Goal: Task Accomplishment & Management: Use online tool/utility

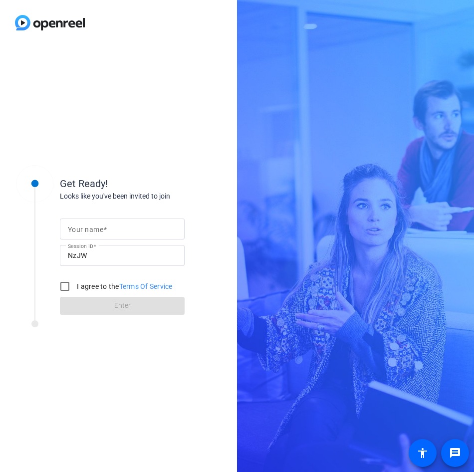
click at [99, 232] on mat-label "Your name" at bounding box center [85, 229] width 35 height 8
click at [99, 232] on input "Your name" at bounding box center [122, 229] width 109 height 12
type input "[PERSON_NAME]"
click at [72, 288] on input "I agree to the Terms Of Service" at bounding box center [65, 286] width 20 height 20
checkbox input "true"
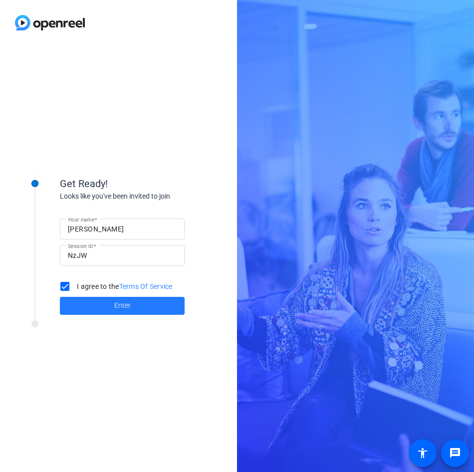
click at [90, 300] on span at bounding box center [122, 306] width 125 height 24
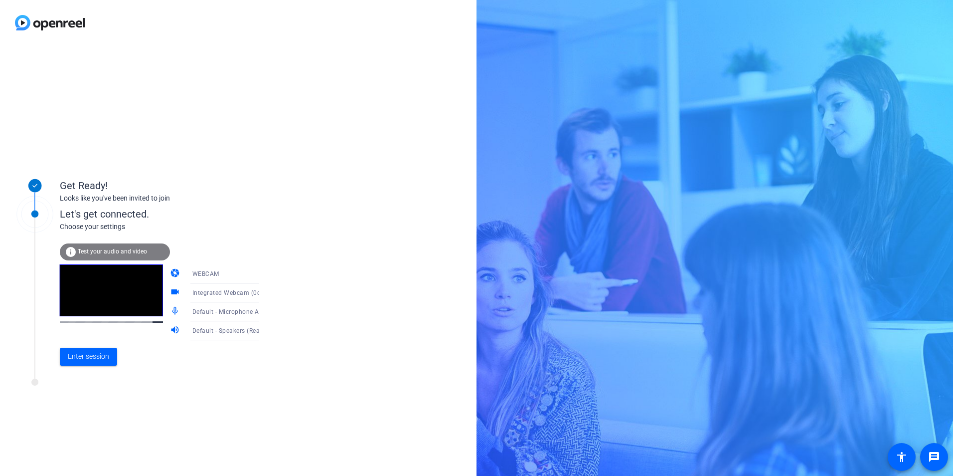
click at [263, 291] on icon at bounding box center [269, 293] width 12 height 12
click at [247, 291] on div at bounding box center [476, 238] width 953 height 476
click at [85, 358] on span "Enter session" at bounding box center [88, 356] width 41 height 10
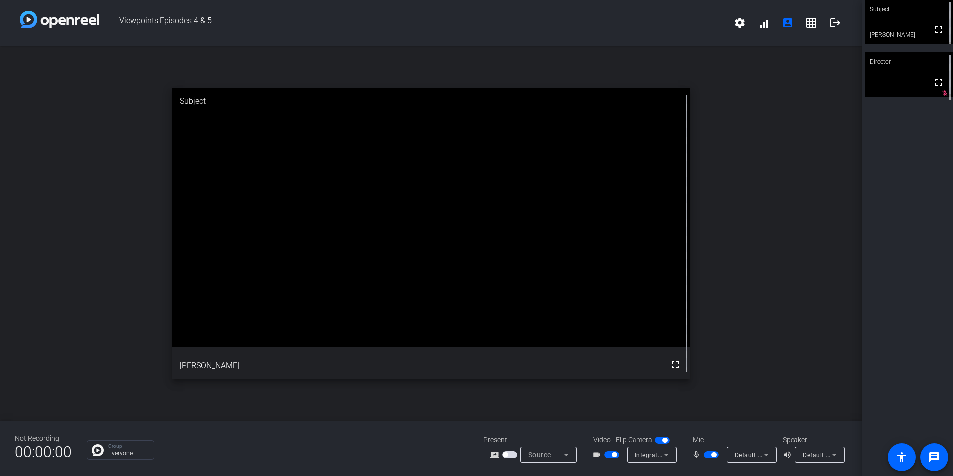
click at [473, 457] on span "button" at bounding box center [611, 454] width 15 height 7
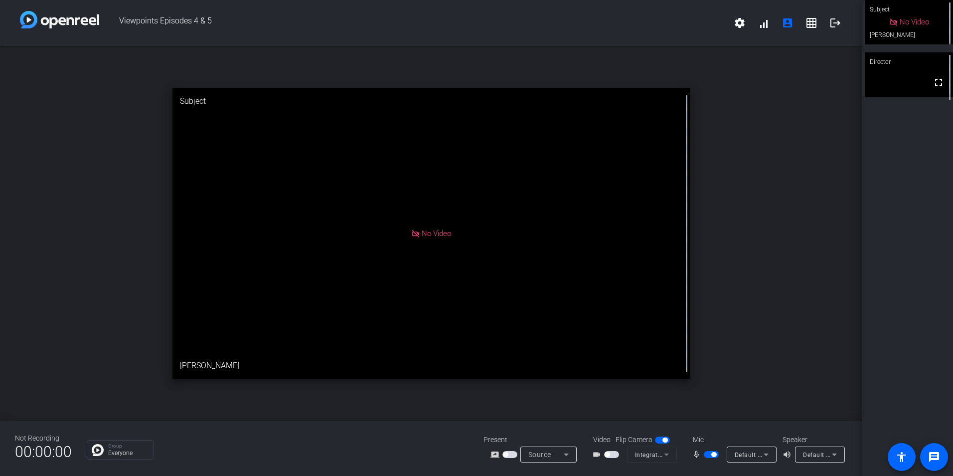
click at [473, 87] on video at bounding box center [909, 74] width 88 height 44
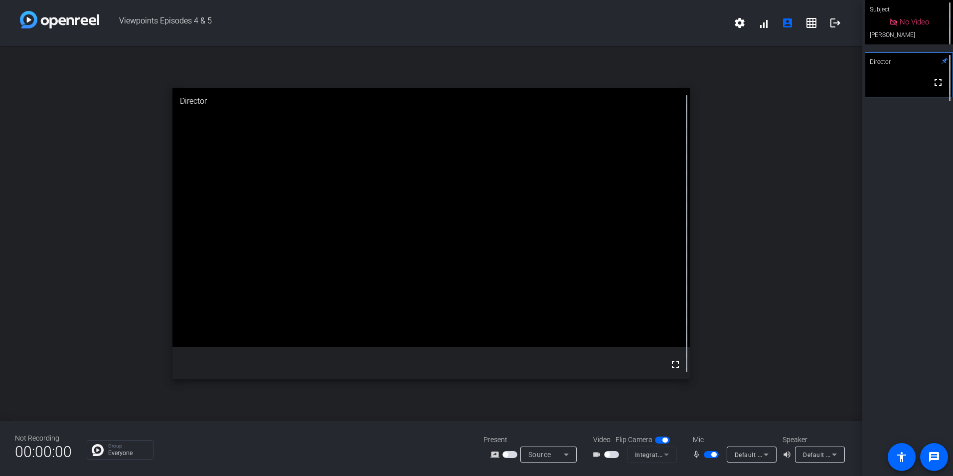
click at [473, 8] on div "Subject" at bounding box center [909, 9] width 88 height 19
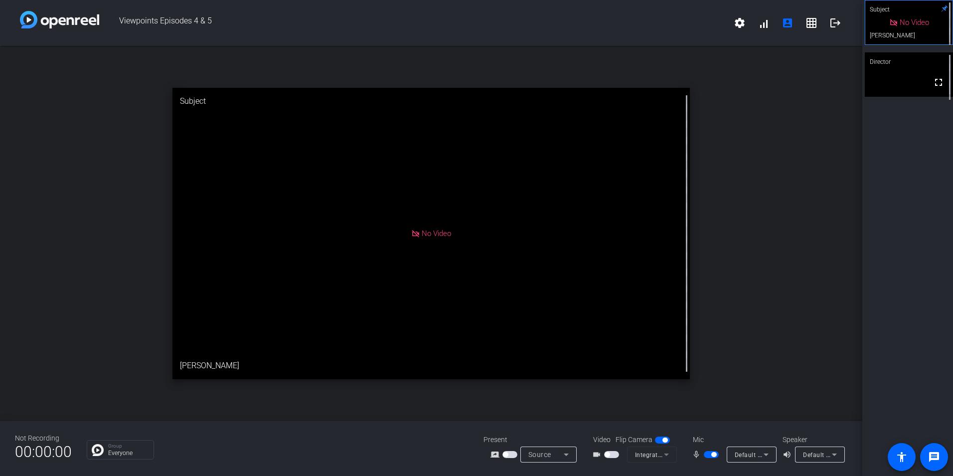
click at [473, 77] on div "open_in_new Subject No Video [PERSON_NAME]" at bounding box center [431, 233] width 862 height 375
click at [473, 453] on icon at bounding box center [566, 454] width 12 height 12
click at [473, 453] on div at bounding box center [476, 238] width 953 height 476
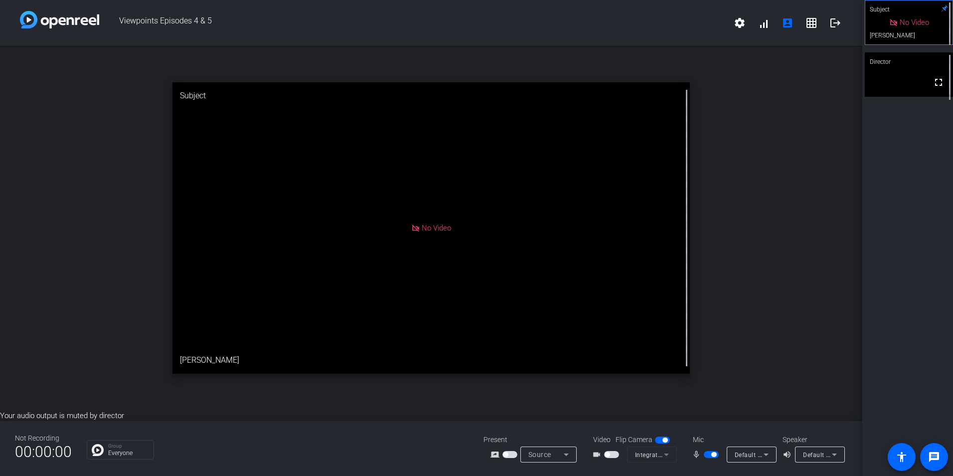
click at [473, 454] on span "button" at bounding box center [713, 454] width 5 height 5
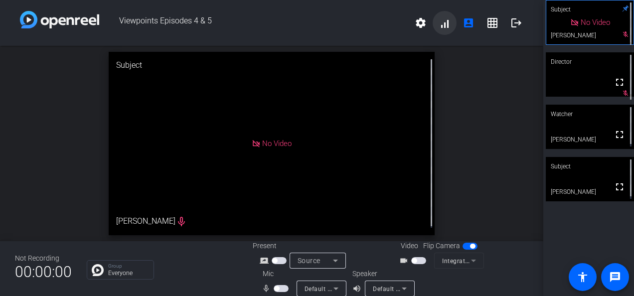
click at [435, 20] on span at bounding box center [445, 23] width 24 height 24
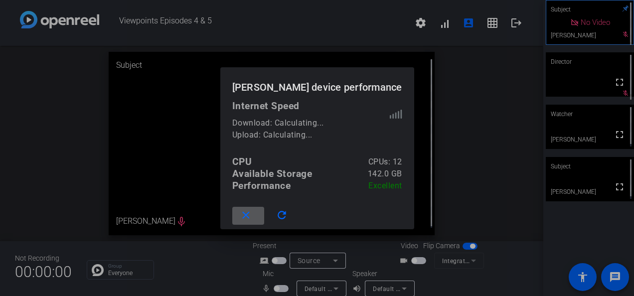
click at [419, 18] on div at bounding box center [317, 148] width 634 height 296
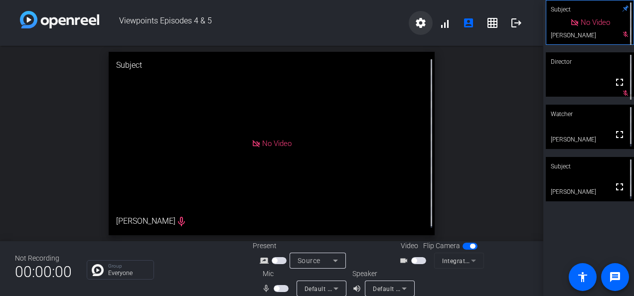
click at [416, 22] on mat-icon "settings" at bounding box center [421, 23] width 12 height 12
click at [473, 13] on div at bounding box center [317, 148] width 634 height 296
click at [473, 9] on div "Subject" at bounding box center [590, 9] width 88 height 19
click at [473, 117] on div "Watcher" at bounding box center [590, 114] width 88 height 19
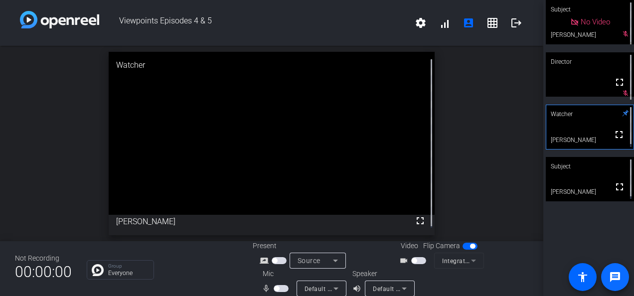
click at [473, 274] on mat-icon "message" at bounding box center [615, 277] width 12 height 12
click at [145, 65] on div "Watcher" at bounding box center [272, 65] width 326 height 27
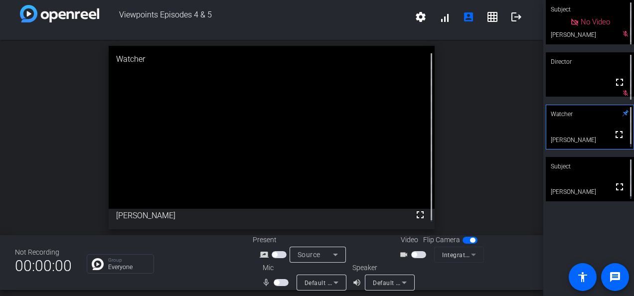
scroll to position [11, 0]
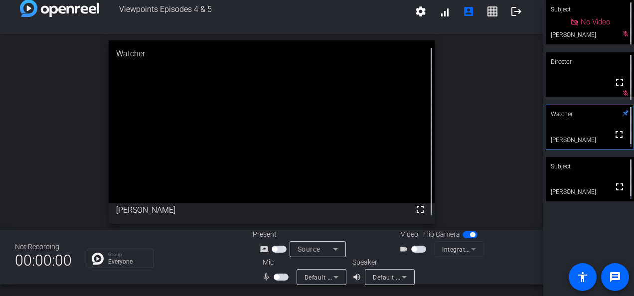
click at [473, 112] on icon at bounding box center [626, 113] width 6 height 6
click at [473, 93] on div "open_in_new Watcher fullscreen [PERSON_NAME]" at bounding box center [271, 131] width 543 height 195
click at [387, 278] on span "Default - Speakers (Realtek(R) Audio)" at bounding box center [427, 277] width 108 height 8
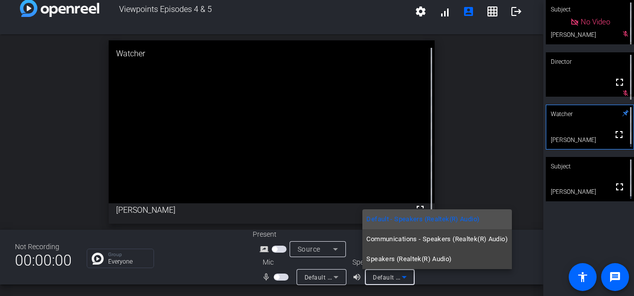
click at [387, 277] on div at bounding box center [317, 148] width 634 height 296
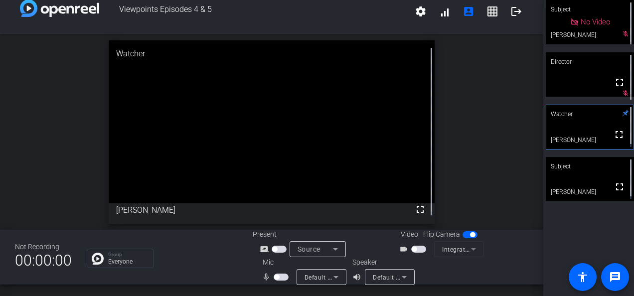
click at [323, 275] on span "Default - Microphone Array (Realtek(R) Audio)" at bounding box center [371, 277] width 133 height 8
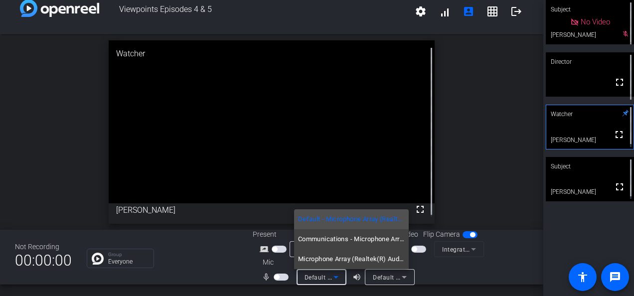
click at [323, 275] on div at bounding box center [317, 148] width 634 height 296
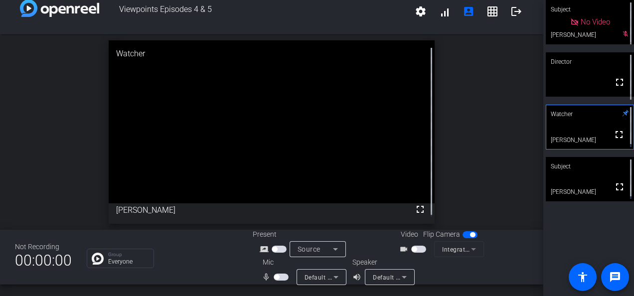
drag, startPoint x: 174, startPoint y: 57, endPoint x: 223, endPoint y: 56, distance: 48.9
click at [175, 57] on div "Watcher" at bounding box center [272, 53] width 326 height 27
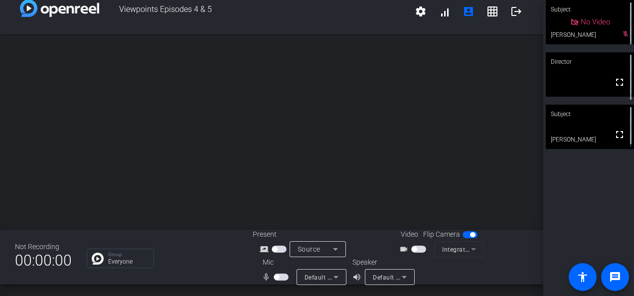
click at [473, 22] on span "No Video" at bounding box center [595, 21] width 29 height 9
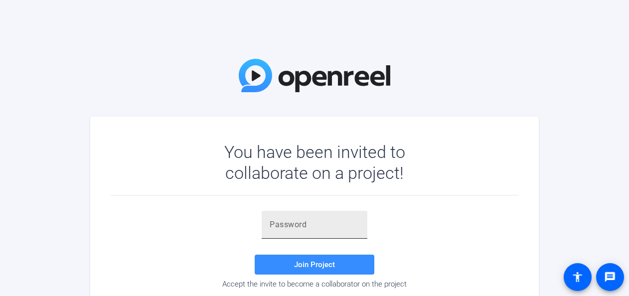
click at [314, 229] on input "text" at bounding box center [315, 225] width 90 height 12
paste input "@DsSrE"
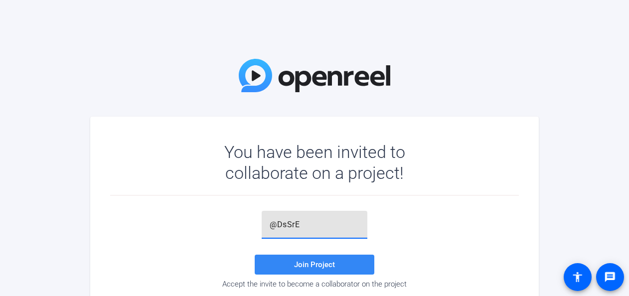
click at [313, 261] on span "Join Project" at bounding box center [314, 264] width 41 height 9
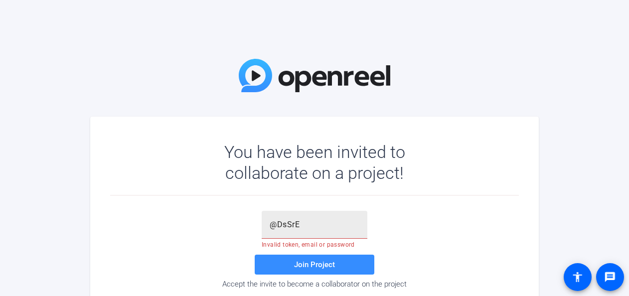
click at [342, 236] on div "@DsSrE" at bounding box center [315, 225] width 90 height 28
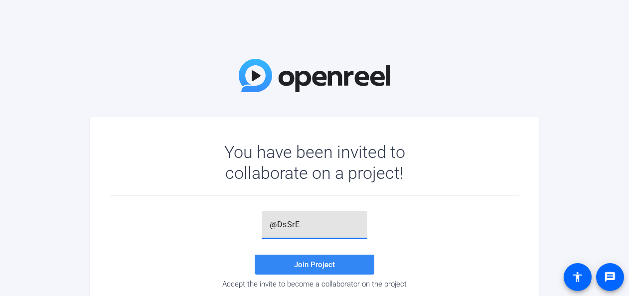
type input "@DsSrE"
click at [329, 260] on span at bounding box center [315, 265] width 120 height 24
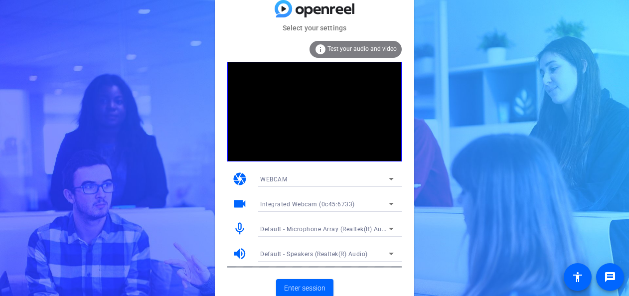
click at [345, 174] on div "WEBCAM" at bounding box center [324, 179] width 129 height 12
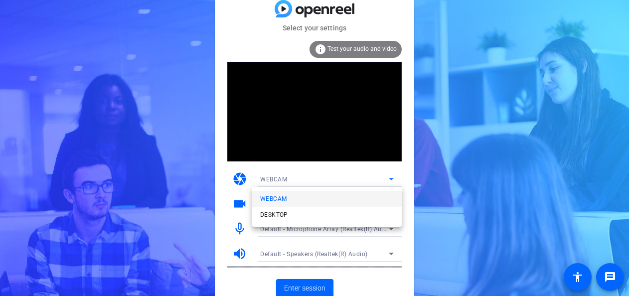
click at [345, 174] on div at bounding box center [314, 148] width 629 height 296
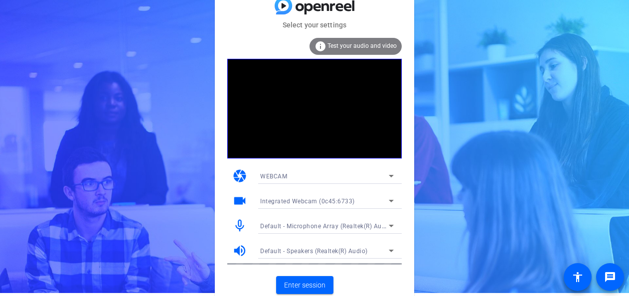
scroll to position [5, 0]
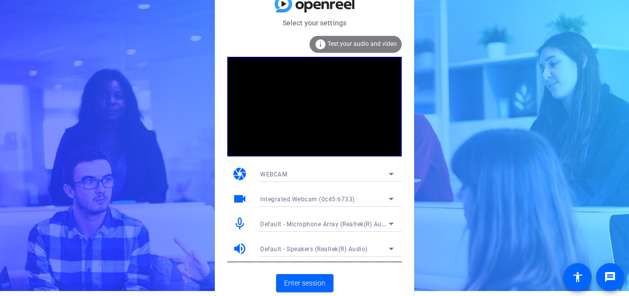
click at [350, 252] on span "Default - Speakers (Realtek(R) Audio)" at bounding box center [314, 249] width 108 height 7
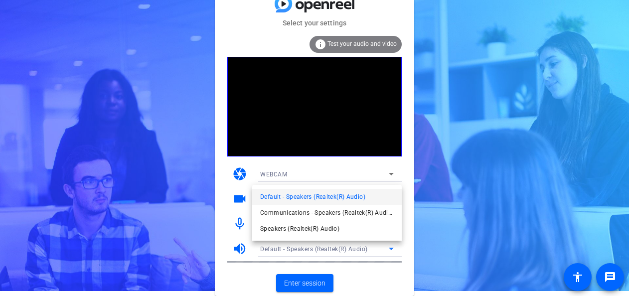
click at [350, 252] on div at bounding box center [314, 148] width 629 height 296
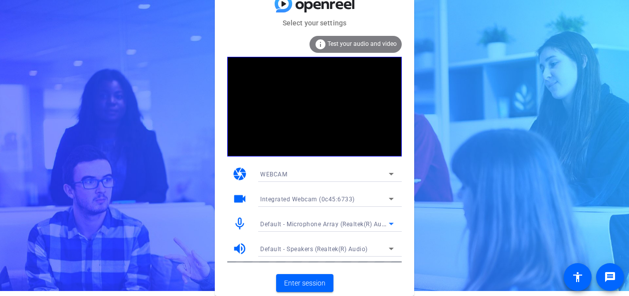
click at [340, 219] on div "Default - Microphone Array (Realtek(R) Audio)" at bounding box center [324, 224] width 129 height 12
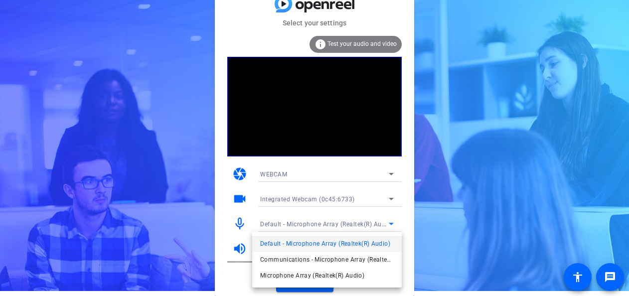
click at [340, 219] on div at bounding box center [314, 148] width 629 height 296
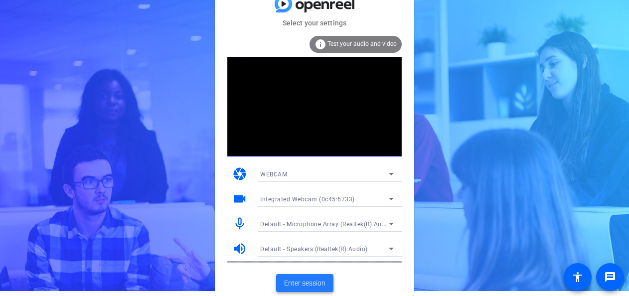
click at [324, 285] on span "Enter session" at bounding box center [304, 283] width 41 height 10
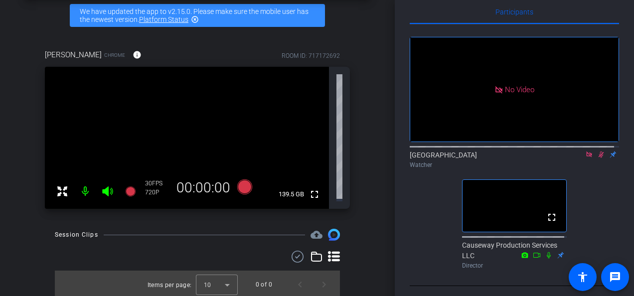
scroll to position [28, 0]
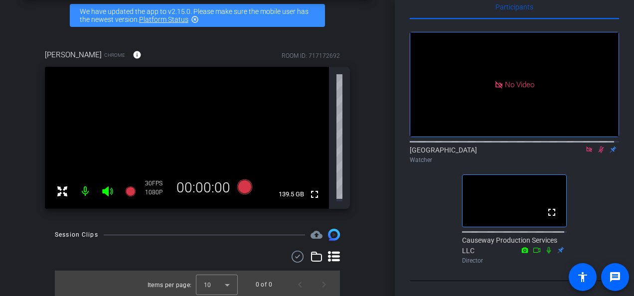
drag, startPoint x: 596, startPoint y: 152, endPoint x: 597, endPoint y: 184, distance: 32.9
click at [597, 184] on div "No Video Sydney Watcher fullscreen Causeway Production Services LLC Director" at bounding box center [514, 143] width 209 height 249
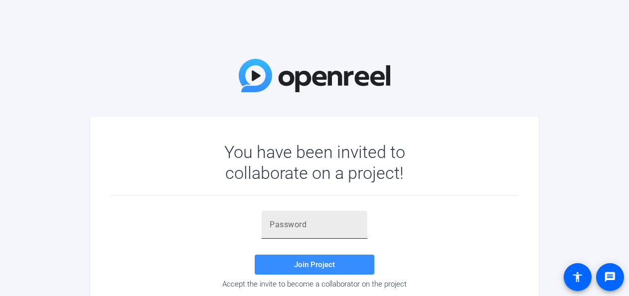
click at [283, 225] on input "text" at bounding box center [315, 225] width 90 height 12
paste input "ymGBtI"
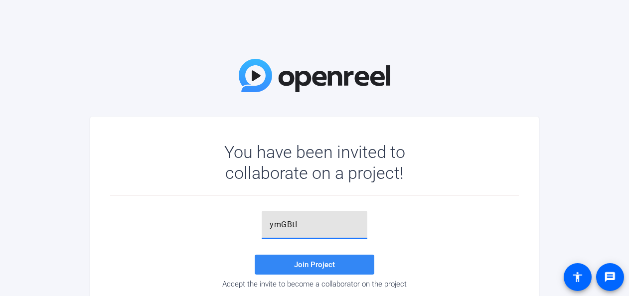
type input "ymGBtI"
click at [327, 265] on span "Join Project" at bounding box center [314, 264] width 41 height 9
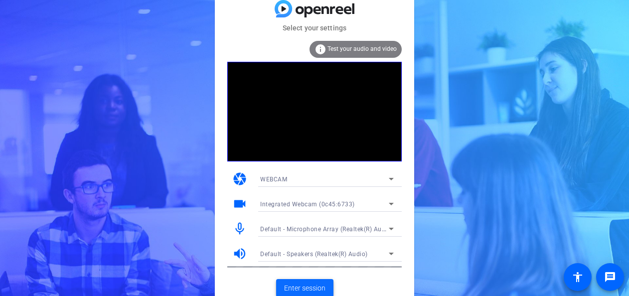
click at [314, 287] on span "Enter session" at bounding box center [304, 288] width 41 height 10
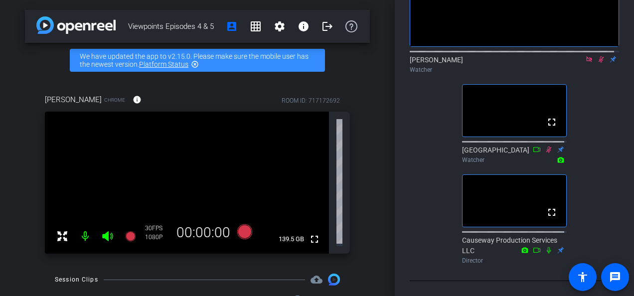
scroll to position [168, 0]
click at [533, 151] on icon at bounding box center [537, 149] width 8 height 7
click at [533, 152] on icon at bounding box center [536, 149] width 7 height 5
click at [533, 152] on icon at bounding box center [537, 149] width 8 height 7
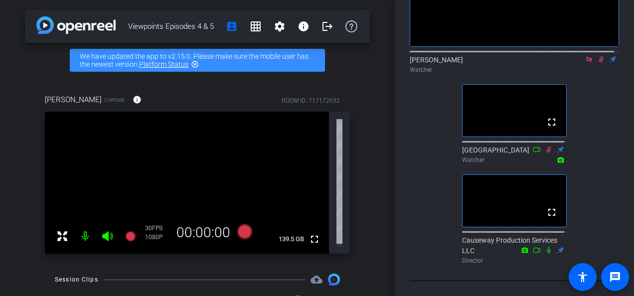
click at [533, 150] on icon at bounding box center [537, 149] width 8 height 7
drag, startPoint x: 515, startPoint y: 150, endPoint x: 539, endPoint y: 150, distance: 23.9
click at [516, 150] on div "Sydney Watcher" at bounding box center [514, 154] width 105 height 19
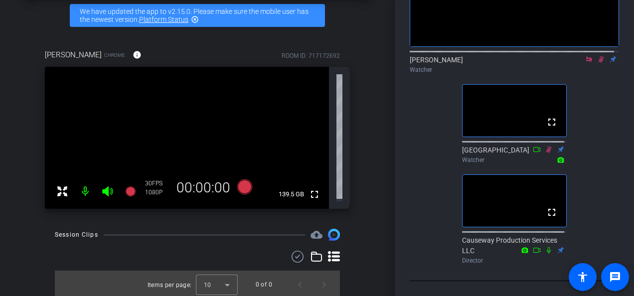
click at [533, 151] on icon at bounding box center [537, 149] width 8 height 7
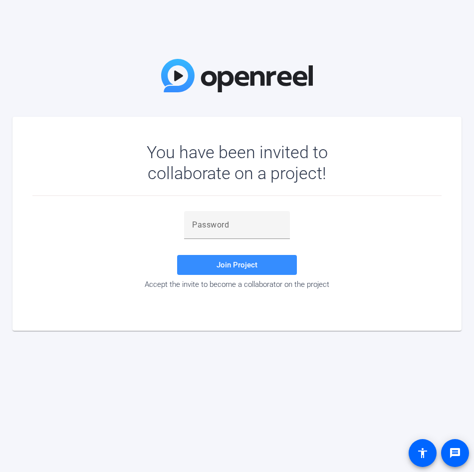
click at [224, 209] on div "Join Project Accept the invite to become a collaborator on the project" at bounding box center [236, 251] width 409 height 110
click at [225, 214] on div at bounding box center [237, 225] width 90 height 28
paste input "@DsSrE"
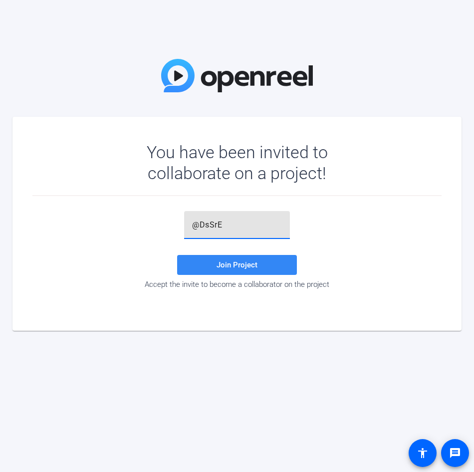
type input "@DsSrE"
click at [223, 259] on span at bounding box center [237, 265] width 120 height 24
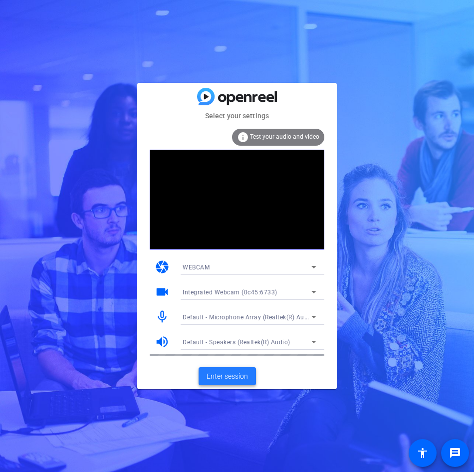
click at [238, 375] on span "Enter session" at bounding box center [226, 376] width 41 height 10
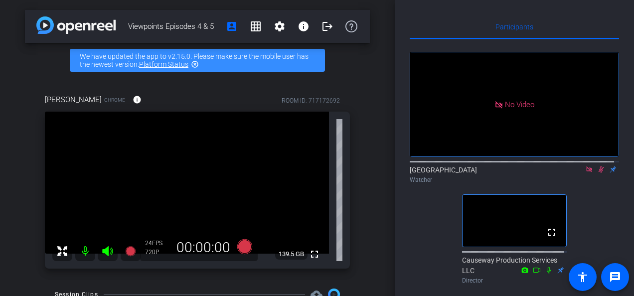
click at [402, 198] on div "Participants No Video Sydney Watcher fullscreen Causeway Production Services LL…" at bounding box center [514, 148] width 239 height 296
click at [473, 173] on icon at bounding box center [589, 169] width 8 height 7
click at [473, 231] on div "fullscreen settings Sydney flip Watcher fullscreen Causeway Production Services…" at bounding box center [514, 163] width 209 height 249
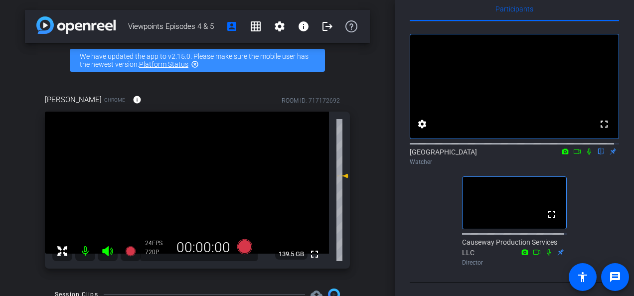
scroll to position [34, 0]
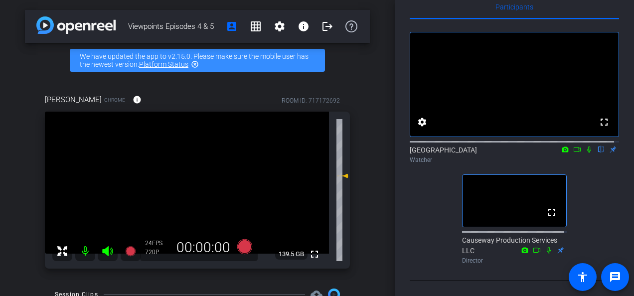
click at [473, 146] on icon at bounding box center [589, 149] width 8 height 7
click at [473, 147] on icon at bounding box center [589, 150] width 5 height 6
click at [473, 147] on icon at bounding box center [589, 150] width 4 height 6
click at [473, 249] on icon at bounding box center [549, 250] width 8 height 7
drag, startPoint x: 572, startPoint y: 145, endPoint x: 602, endPoint y: 184, distance: 49.2
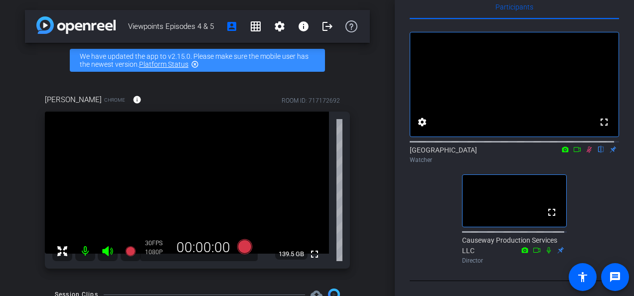
click at [473, 184] on div "fullscreen settings Sydney flip Watcher fullscreen Causeway Production Services…" at bounding box center [514, 143] width 209 height 249
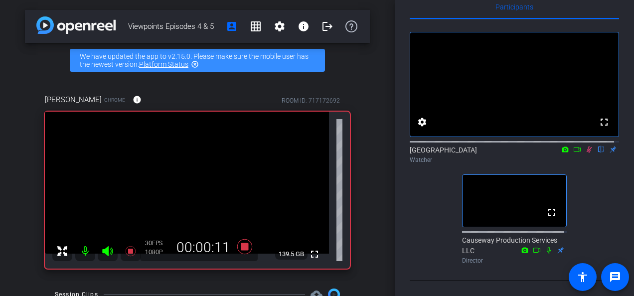
click at [473, 195] on div "fullscreen settings Sydney flip Watcher fullscreen Causeway Production Services…" at bounding box center [514, 143] width 209 height 249
click at [372, 246] on div "Viewpoints Episodes 4 & 5 account_box grid_on settings info logout We have upda…" at bounding box center [197, 148] width 395 height 296
click at [473, 146] on icon at bounding box center [589, 149] width 8 height 7
click at [473, 147] on icon at bounding box center [589, 150] width 4 height 6
click at [473, 147] on icon at bounding box center [589, 150] width 5 height 6
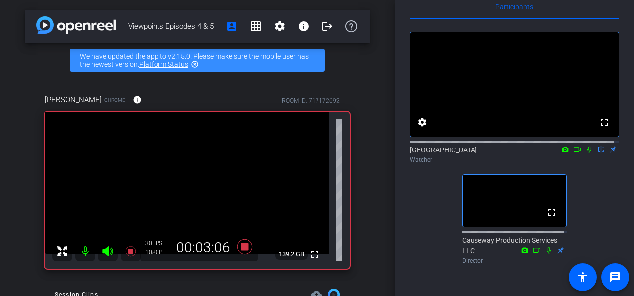
click at [473, 147] on icon at bounding box center [589, 150] width 4 height 6
click at [473, 146] on icon at bounding box center [577, 149] width 8 height 7
click at [473, 146] on icon at bounding box center [589, 149] width 8 height 7
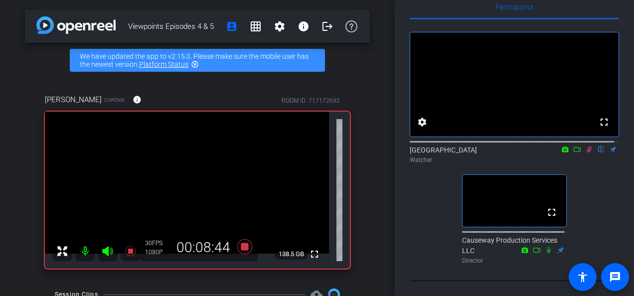
click at [473, 146] on icon at bounding box center [589, 149] width 8 height 7
click at [473, 147] on icon at bounding box center [589, 149] width 8 height 7
click at [473, 147] on icon at bounding box center [589, 150] width 4 height 6
click at [381, 246] on div "Viewpoints Episodes 4 & 5 account_box grid_on settings info logout We have upda…" at bounding box center [197, 148] width 395 height 296
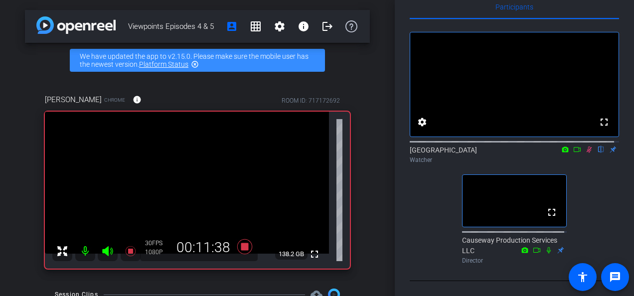
click at [473, 147] on icon at bounding box center [589, 150] width 5 height 6
click at [473, 147] on icon at bounding box center [589, 150] width 4 height 6
click at [473, 196] on div "Participants fullscreen settings Sydney flip Watcher fullscreen Causeway Produc…" at bounding box center [514, 148] width 239 height 296
click at [473, 240] on div "fullscreen settings Sydney flip Watcher fullscreen Causeway Production Services…" at bounding box center [514, 143] width 209 height 249
click at [473, 146] on icon at bounding box center [589, 149] width 8 height 7
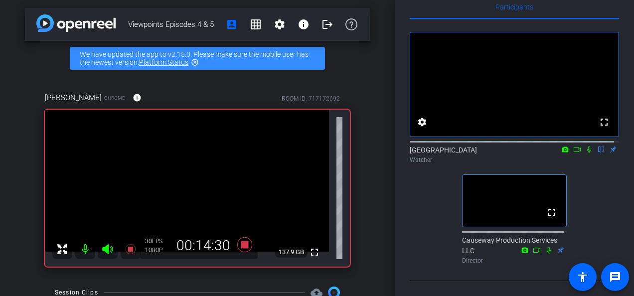
scroll to position [0, 0]
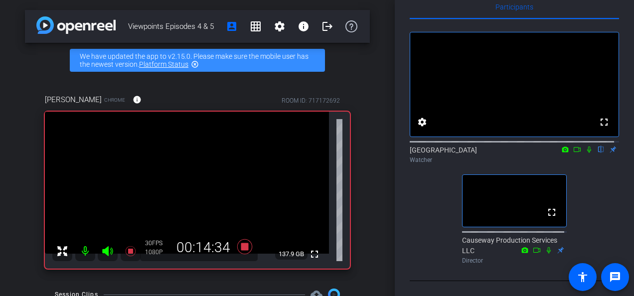
drag, startPoint x: 583, startPoint y: 142, endPoint x: 603, endPoint y: 194, distance: 56.0
click at [473, 194] on div "fullscreen settings Sydney flip Watcher fullscreen Causeway Production Services…" at bounding box center [514, 143] width 209 height 249
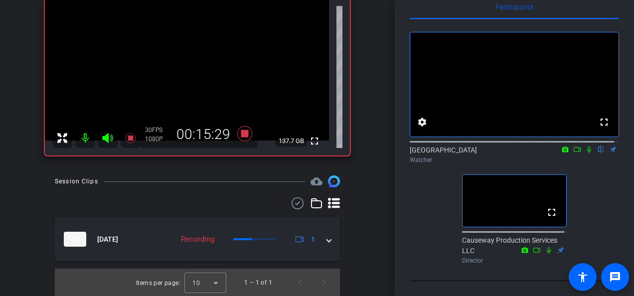
scroll to position [114, 0]
click at [473, 276] on mat-icon "message" at bounding box center [615, 277] width 12 height 12
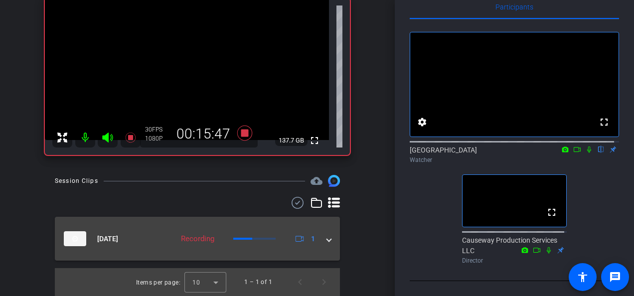
click at [328, 242] on mat-expansion-panel-header "Sep 2, 2025 Recording 1" at bounding box center [197, 239] width 285 height 44
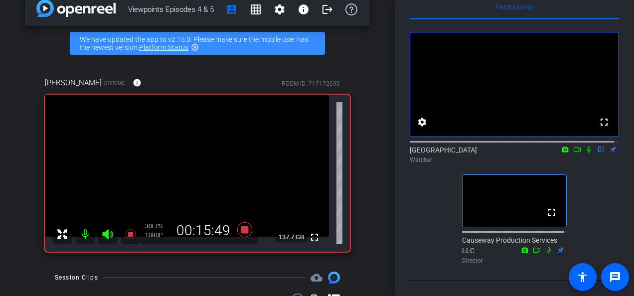
scroll to position [0, 0]
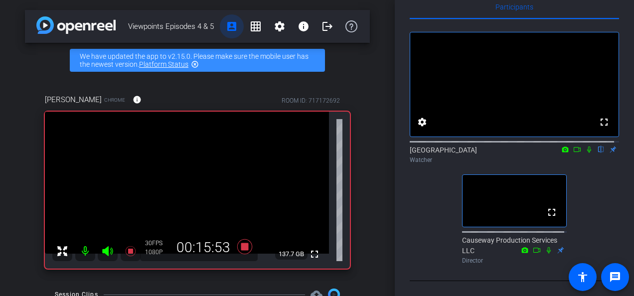
click at [229, 28] on mat-icon "account_box" at bounding box center [232, 26] width 12 height 12
click at [258, 29] on span at bounding box center [256, 26] width 24 height 24
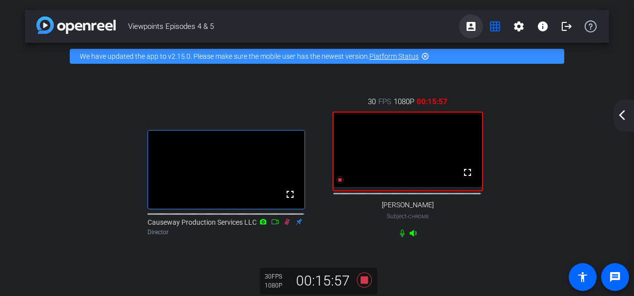
click at [465, 22] on mat-icon "account_box" at bounding box center [471, 26] width 12 height 12
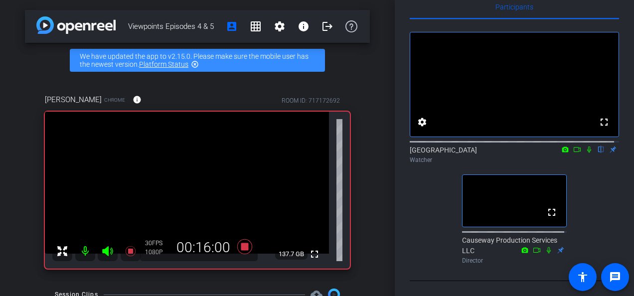
scroll to position [34, 0]
click at [473, 280] on mat-icon "accessibility" at bounding box center [583, 277] width 12 height 12
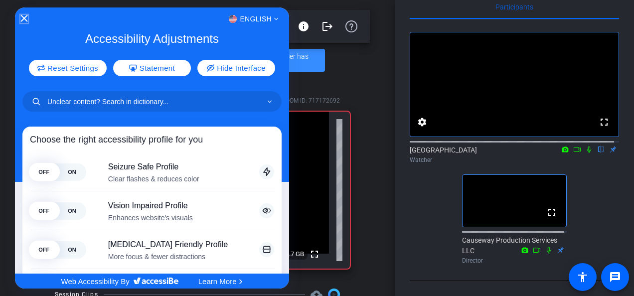
click at [22, 16] on icon "Close Accessibility Interface" at bounding box center [24, 18] width 7 height 7
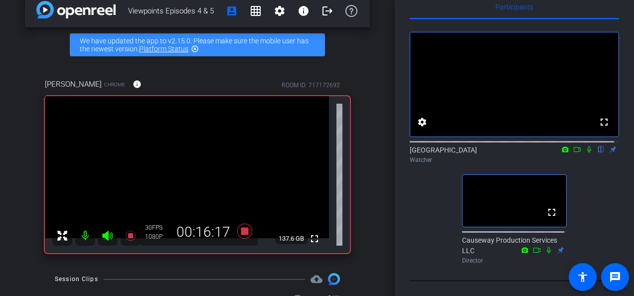
scroll to position [0, 0]
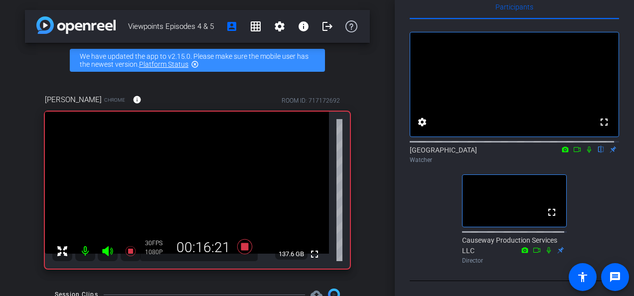
click at [473, 146] on mat-icon "flip" at bounding box center [601, 149] width 12 height 9
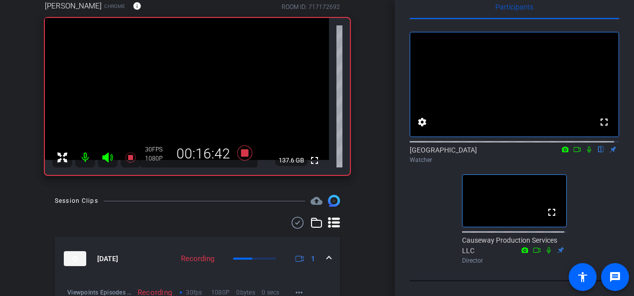
scroll to position [100, 0]
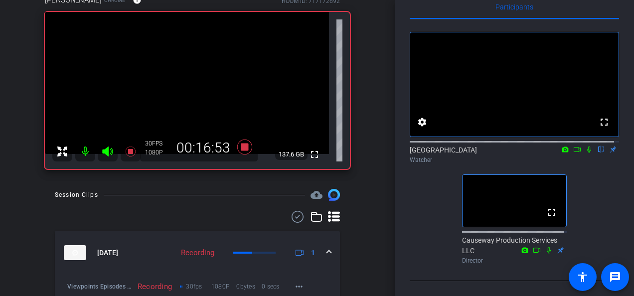
click at [473, 249] on icon at bounding box center [549, 250] width 8 height 7
drag, startPoint x: 584, startPoint y: 145, endPoint x: 584, endPoint y: 151, distance: 6.0
click at [473, 151] on div "Sydney flip Watcher" at bounding box center [514, 154] width 209 height 19
click at [473, 146] on icon at bounding box center [589, 149] width 8 height 7
click at [473, 231] on div "fullscreen settings Sydney flip Watcher fullscreen Causeway Production Services…" at bounding box center [514, 143] width 209 height 249
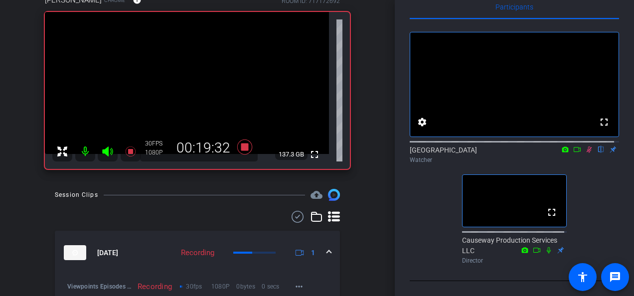
click at [473, 147] on icon at bounding box center [589, 150] width 5 height 6
click at [473, 147] on icon at bounding box center [589, 150] width 4 height 6
click at [473, 147] on icon at bounding box center [589, 150] width 5 height 6
click at [473, 147] on icon at bounding box center [589, 150] width 4 height 6
click at [473, 147] on icon at bounding box center [589, 150] width 5 height 6
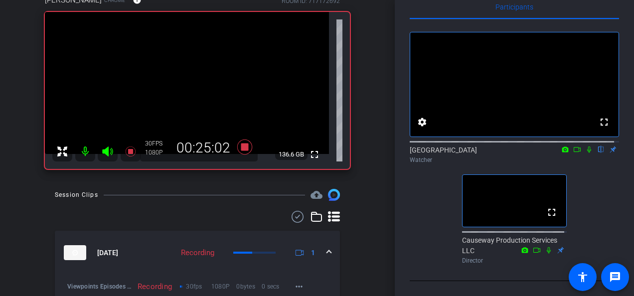
click at [473, 147] on icon at bounding box center [589, 150] width 4 height 6
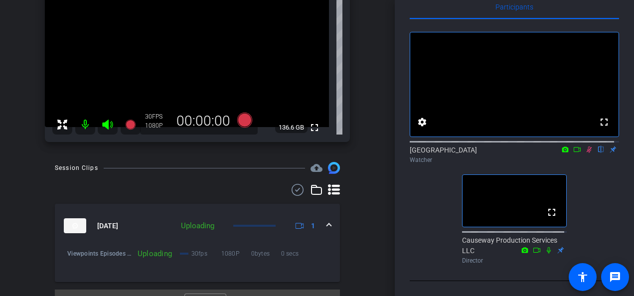
scroll to position [148, 0]
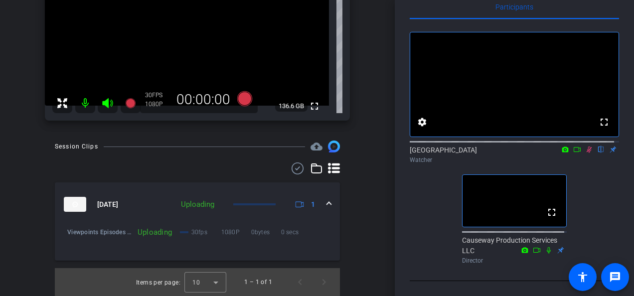
click at [313, 148] on mat-icon "cloud_upload" at bounding box center [317, 147] width 12 height 12
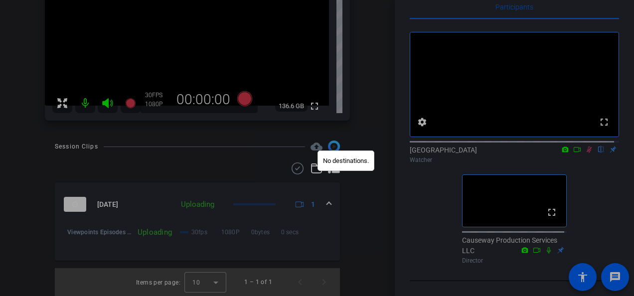
click at [359, 197] on div at bounding box center [317, 148] width 634 height 296
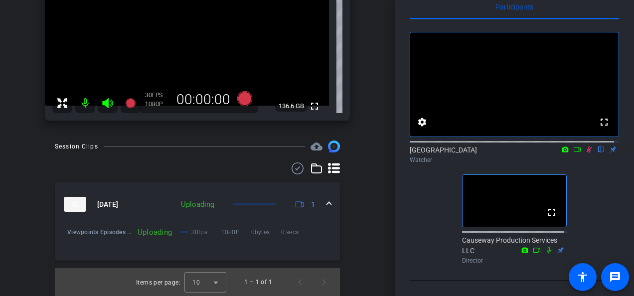
click at [473, 146] on icon at bounding box center [589, 149] width 8 height 7
click at [197, 202] on div "Uploading" at bounding box center [197, 204] width 43 height 11
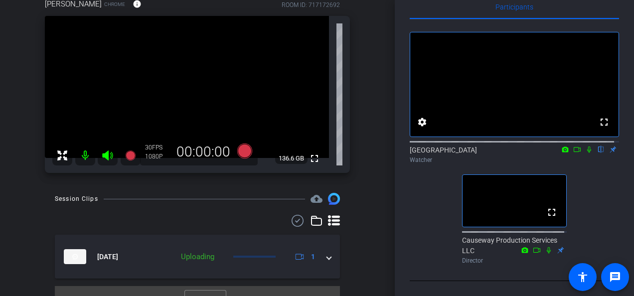
scroll to position [114, 0]
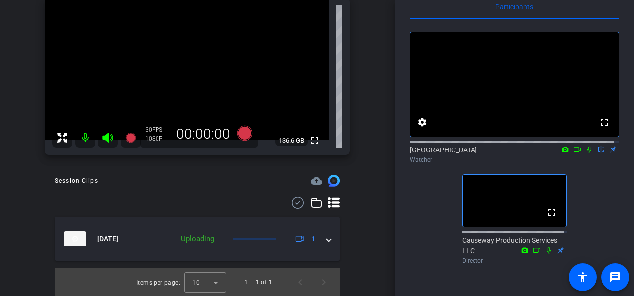
drag, startPoint x: 584, startPoint y: 145, endPoint x: 613, endPoint y: 219, distance: 80.2
click at [473, 219] on div "fullscreen settings Sydney flip Watcher fullscreen Causeway Production Services…" at bounding box center [514, 143] width 209 height 249
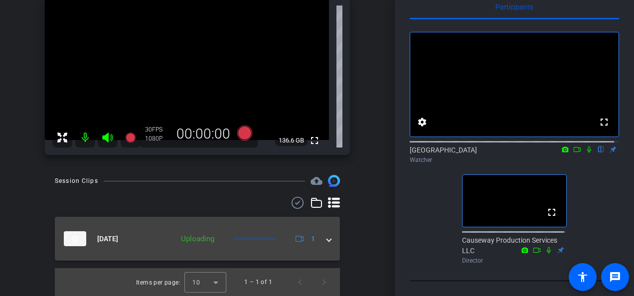
click at [239, 235] on mat-panel-description "Uploading 1" at bounding box center [247, 238] width 143 height 15
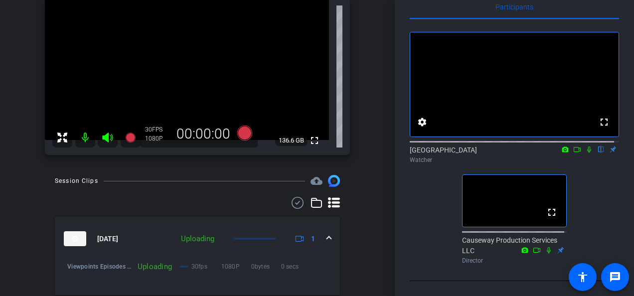
click at [239, 235] on mat-panel-description "Uploading 1" at bounding box center [247, 238] width 143 height 15
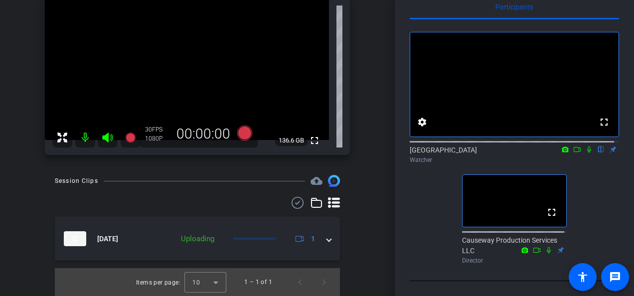
click at [473, 146] on icon at bounding box center [589, 149] width 8 height 7
click at [473, 147] on icon at bounding box center [589, 150] width 5 height 6
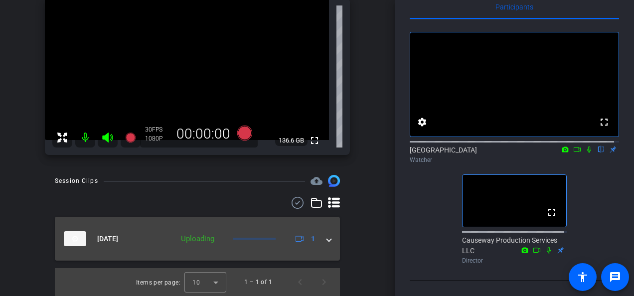
click at [77, 240] on img at bounding box center [75, 238] width 22 height 15
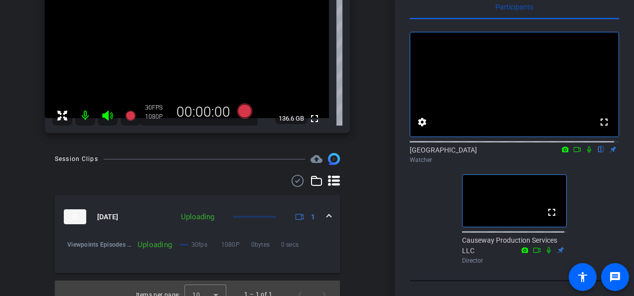
scroll to position [148, 0]
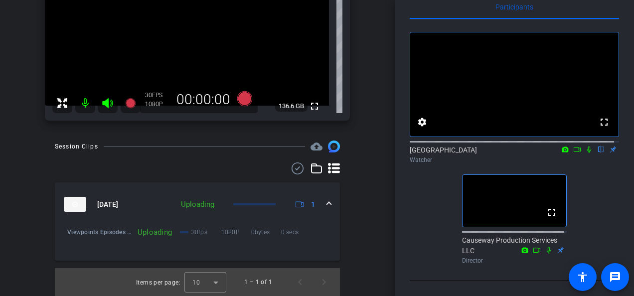
click at [473, 146] on icon at bounding box center [589, 149] width 8 height 7
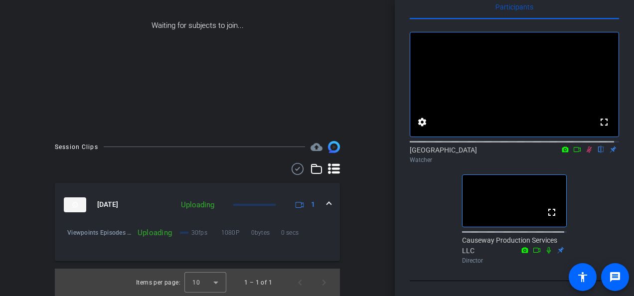
click at [473, 146] on icon at bounding box center [589, 149] width 8 height 7
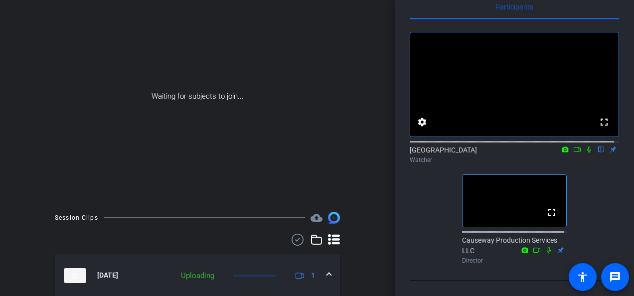
scroll to position [58, 0]
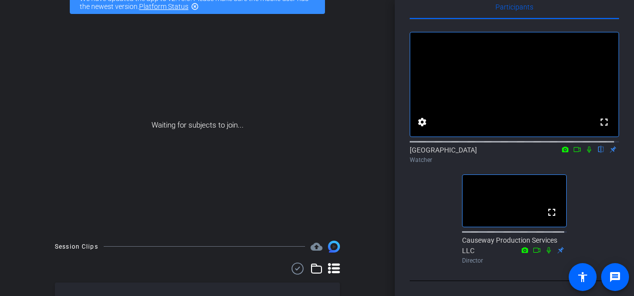
click at [233, 148] on div "Waiting for subjects to join..." at bounding box center [197, 125] width 345 height 211
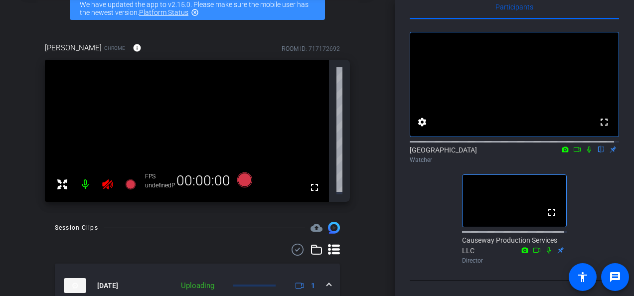
scroll to position [31, 0]
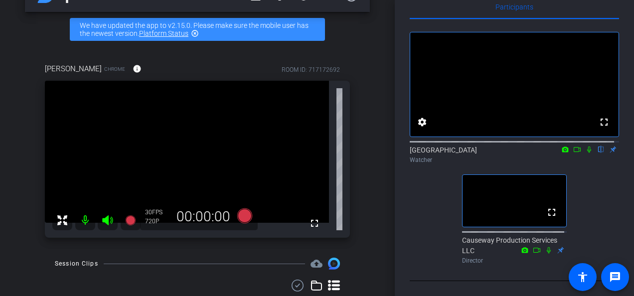
click at [473, 146] on icon at bounding box center [589, 149] width 8 height 7
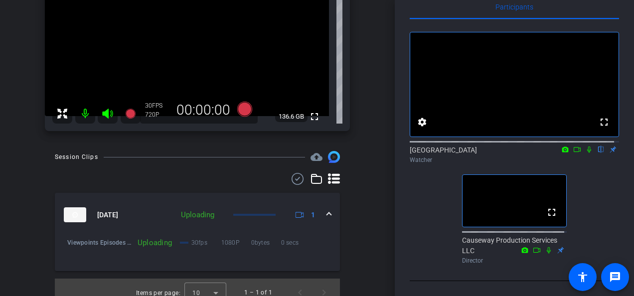
scroll to position [148, 0]
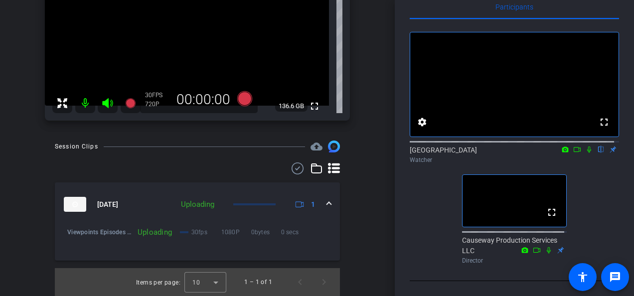
click at [473, 147] on icon at bounding box center [589, 150] width 4 height 6
click at [304, 202] on span "1" at bounding box center [304, 204] width 21 height 12
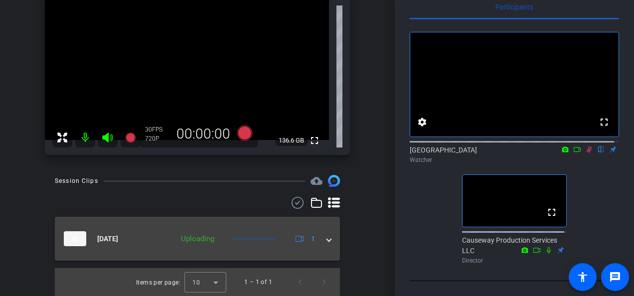
scroll to position [114, 0]
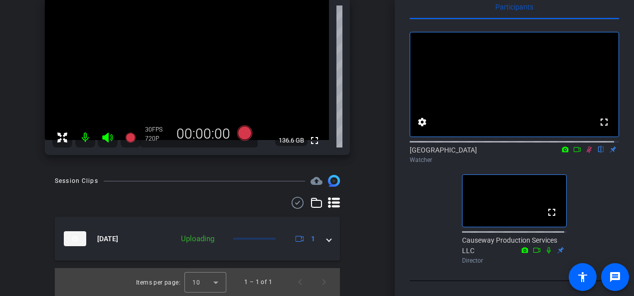
click at [294, 203] on icon at bounding box center [297, 203] width 15 height 12
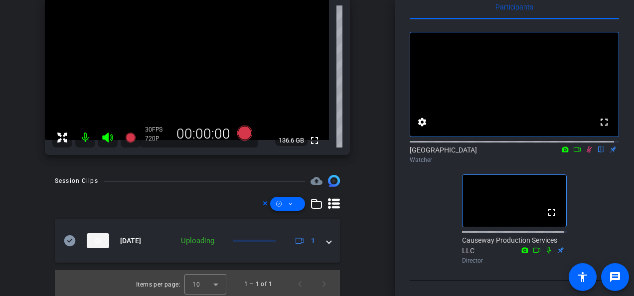
click at [294, 203] on span at bounding box center [287, 204] width 35 height 24
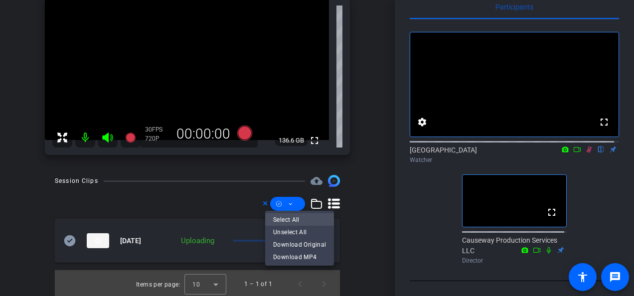
click at [289, 219] on span "Select All" at bounding box center [299, 220] width 53 height 12
click at [218, 224] on div at bounding box center [317, 148] width 634 height 296
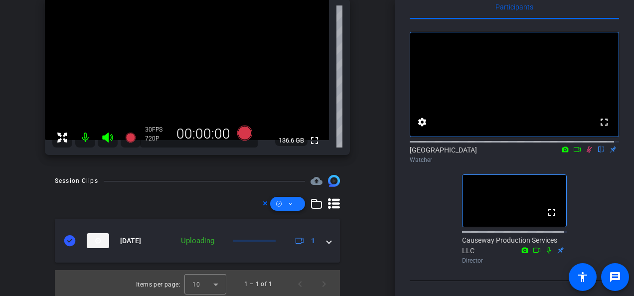
click at [288, 208] on icon at bounding box center [290, 204] width 5 height 12
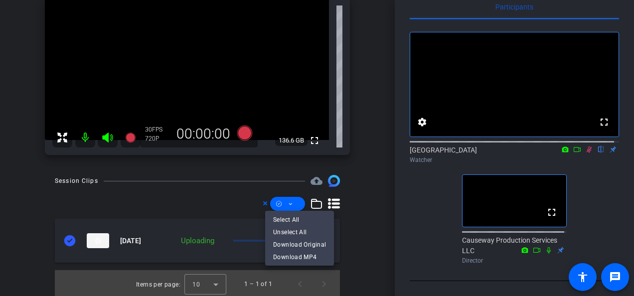
click at [473, 142] on div at bounding box center [317, 148] width 634 height 296
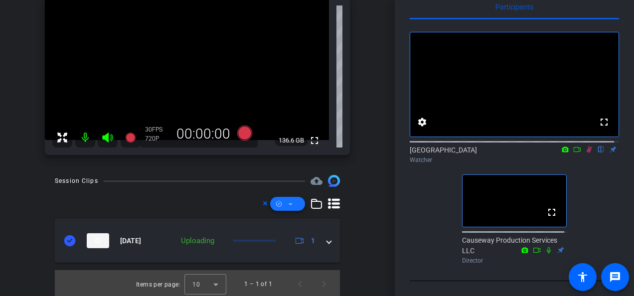
click at [289, 201] on span at bounding box center [287, 204] width 35 height 24
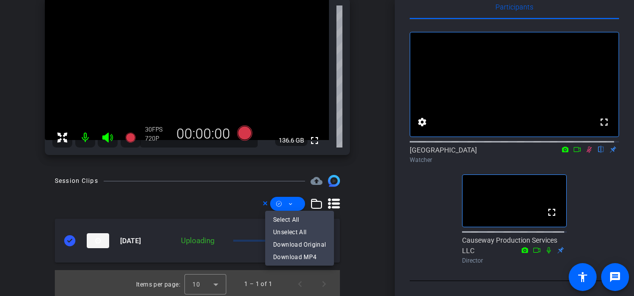
click at [308, 182] on div at bounding box center [317, 148] width 634 height 296
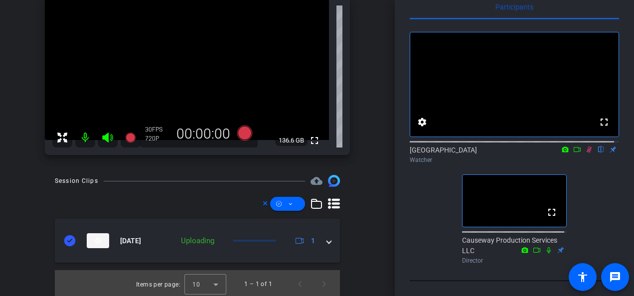
click at [311, 179] on mat-icon "cloud_upload" at bounding box center [317, 181] width 12 height 12
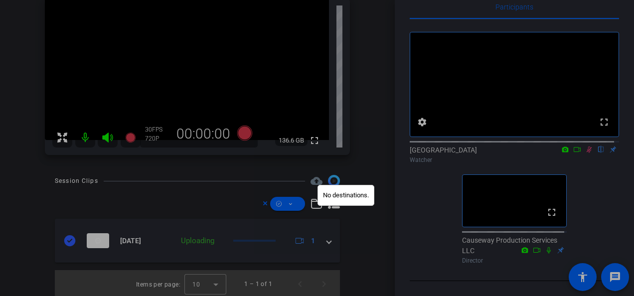
click at [311, 179] on div at bounding box center [317, 148] width 634 height 296
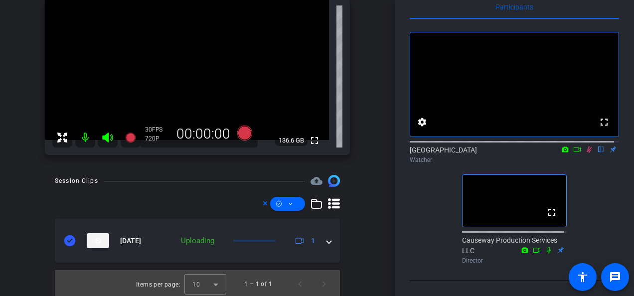
click at [322, 203] on div at bounding box center [197, 204] width 285 height 14
click at [328, 203] on icon at bounding box center [334, 203] width 12 height 10
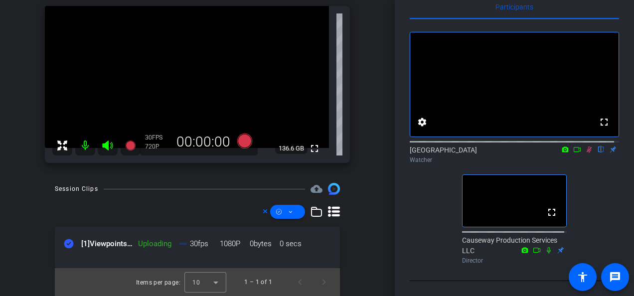
drag, startPoint x: 335, startPoint y: 213, endPoint x: 326, endPoint y: 211, distance: 8.7
click at [335, 213] on div "Session Clips cloud_upload [1] Viewpoints Episodes 4 - 5-Caroline-2025-09-02-21…" at bounding box center [197, 239] width 345 height 113
click at [312, 213] on icon at bounding box center [317, 212] width 12 height 12
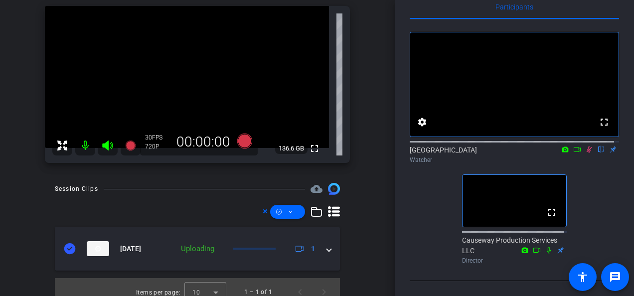
scroll to position [114, 0]
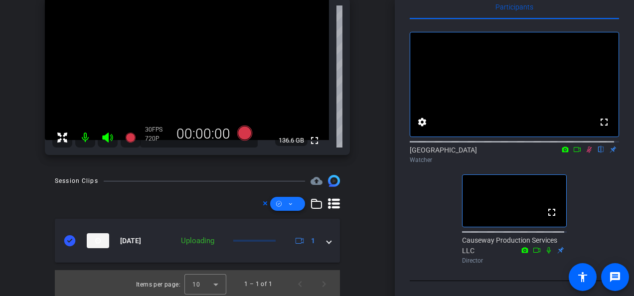
click at [288, 204] on icon at bounding box center [290, 204] width 5 height 12
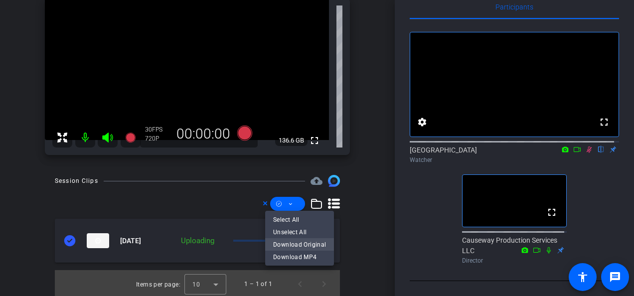
click at [297, 246] on span "Download Original" at bounding box center [299, 245] width 53 height 12
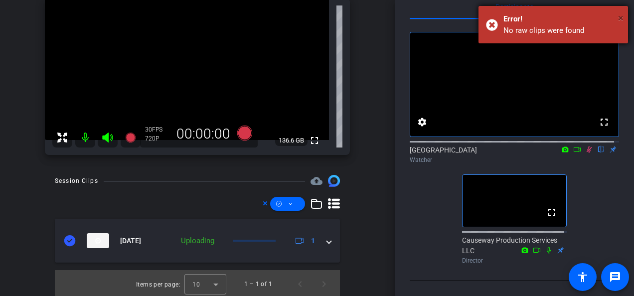
click at [473, 13] on span "×" at bounding box center [620, 18] width 5 height 12
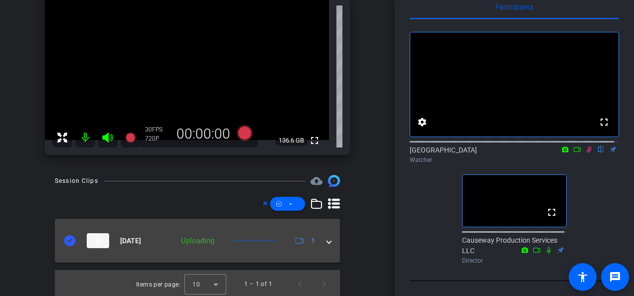
scroll to position [116, 0]
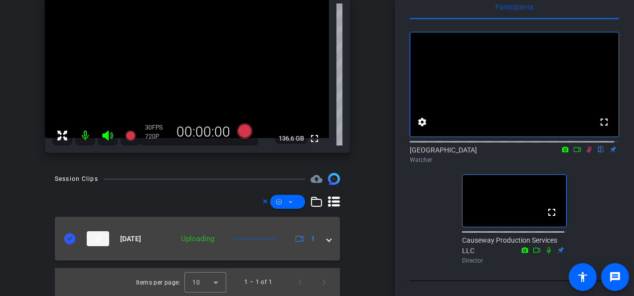
click at [185, 237] on div "Uploading" at bounding box center [197, 238] width 43 height 11
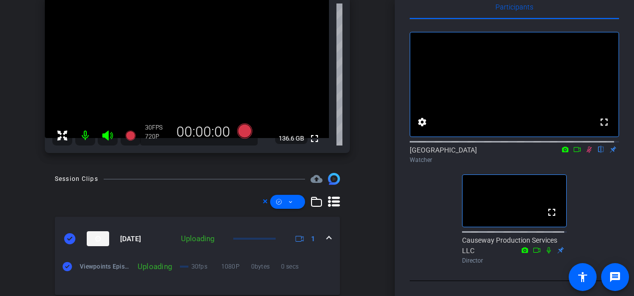
scroll to position [150, 0]
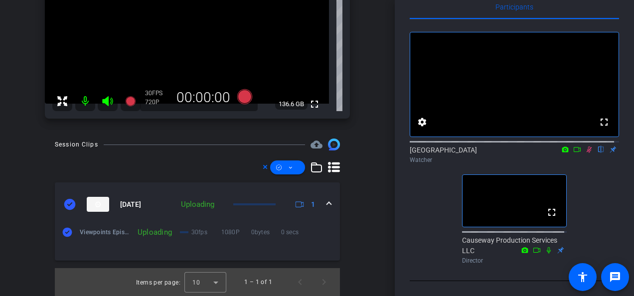
click at [200, 202] on div "Uploading" at bounding box center [197, 204] width 43 height 11
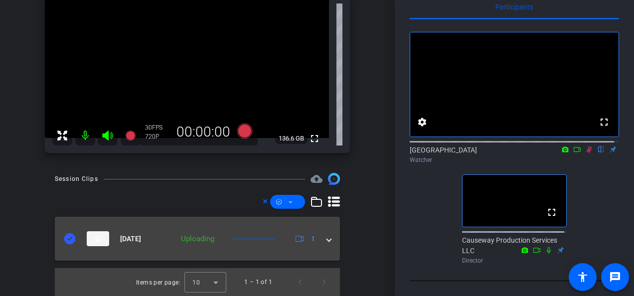
scroll to position [116, 0]
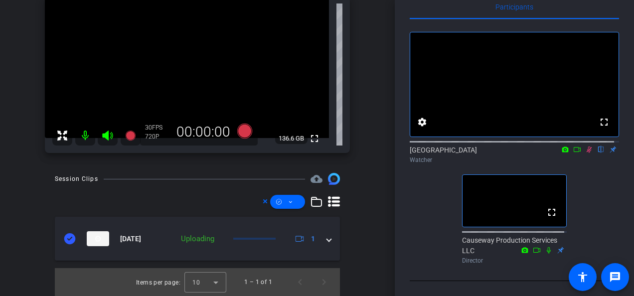
click at [473, 147] on icon at bounding box center [589, 150] width 5 height 6
click at [473, 147] on icon at bounding box center [589, 150] width 4 height 6
click at [473, 147] on icon at bounding box center [589, 150] width 5 height 6
click at [473, 147] on icon at bounding box center [589, 150] width 4 height 6
click at [473, 147] on icon at bounding box center [589, 150] width 5 height 6
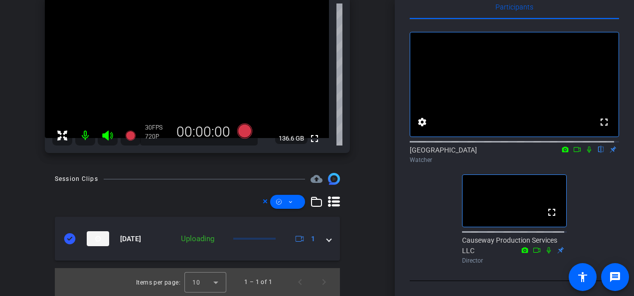
click at [473, 147] on icon at bounding box center [589, 150] width 4 height 6
click at [473, 147] on icon at bounding box center [589, 149] width 8 height 7
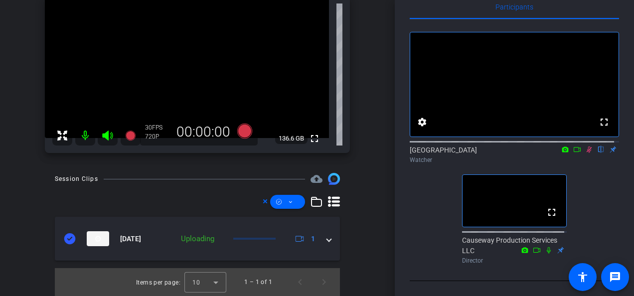
click at [473, 146] on icon at bounding box center [589, 149] width 8 height 7
click at [473, 147] on icon at bounding box center [589, 150] width 4 height 6
drag, startPoint x: 583, startPoint y: 141, endPoint x: 584, endPoint y: 171, distance: 30.9
click at [473, 171] on div "fullscreen settings Sydney flip Watcher fullscreen Causeway Production Services…" at bounding box center [514, 143] width 209 height 249
drag, startPoint x: 586, startPoint y: 145, endPoint x: 584, endPoint y: 189, distance: 44.4
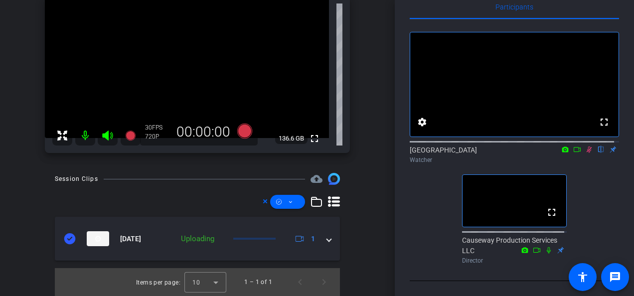
click at [473, 189] on div "fullscreen settings Sydney flip Watcher fullscreen Causeway Production Services…" at bounding box center [514, 143] width 209 height 249
drag, startPoint x: 581, startPoint y: 139, endPoint x: 582, endPoint y: 157, distance: 17.5
click at [473, 157] on div "Sydney flip Watcher" at bounding box center [514, 152] width 209 height 30
drag, startPoint x: 582, startPoint y: 157, endPoint x: 583, endPoint y: 144, distance: 12.5
click at [473, 147] on icon at bounding box center [589, 150] width 5 height 6
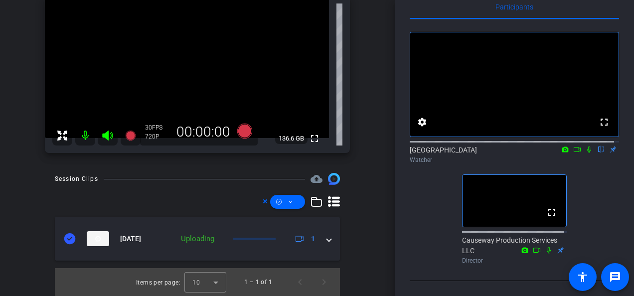
click at [473, 147] on icon at bounding box center [589, 150] width 4 height 6
click at [473, 146] on icon at bounding box center [589, 149] width 8 height 7
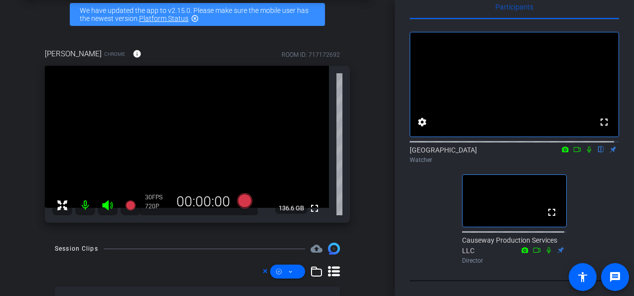
scroll to position [0, 0]
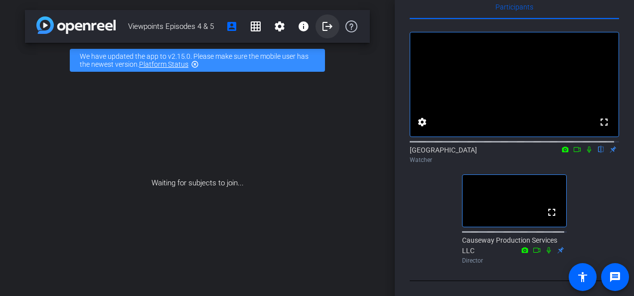
click at [322, 27] on mat-icon "logout" at bounding box center [328, 26] width 12 height 12
